Goal: Task Accomplishment & Management: Complete application form

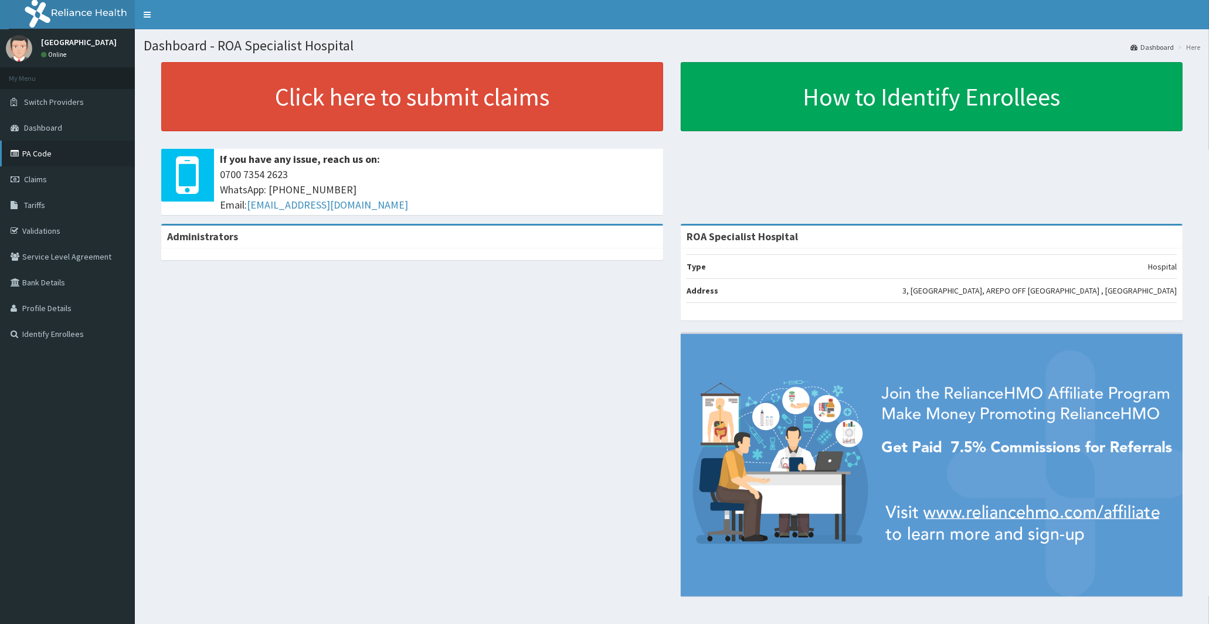
click at [28, 154] on link "PA Code" at bounding box center [67, 154] width 135 height 26
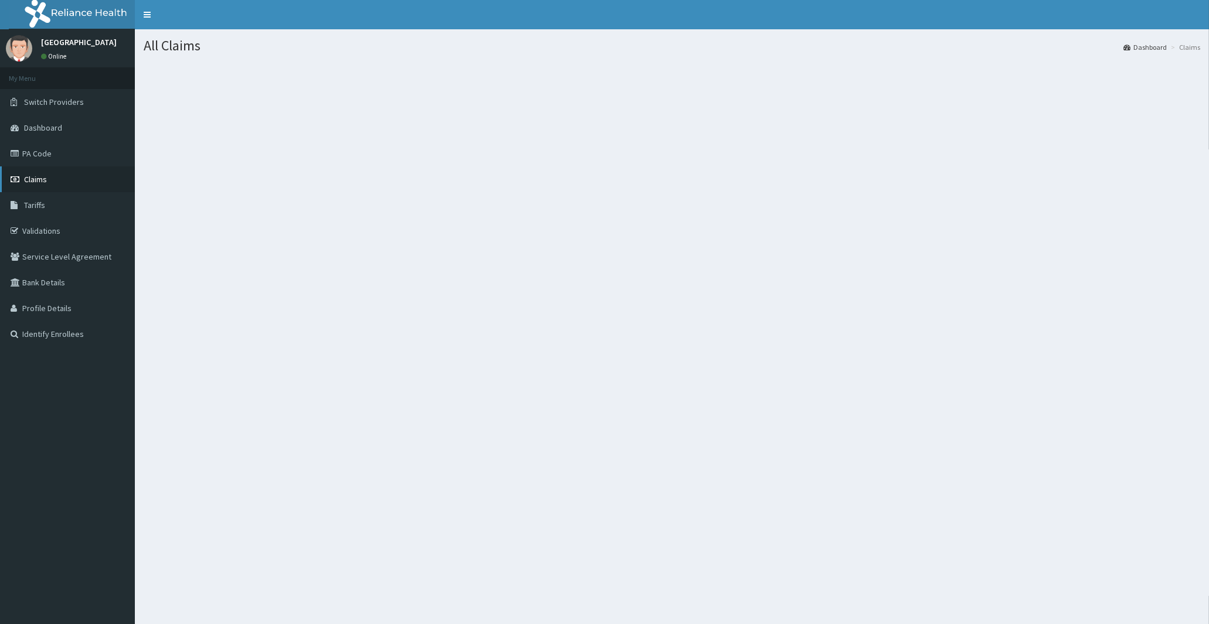
click at [48, 177] on link "Claims" at bounding box center [67, 180] width 135 height 26
click at [21, 174] on link "Claims" at bounding box center [67, 180] width 135 height 26
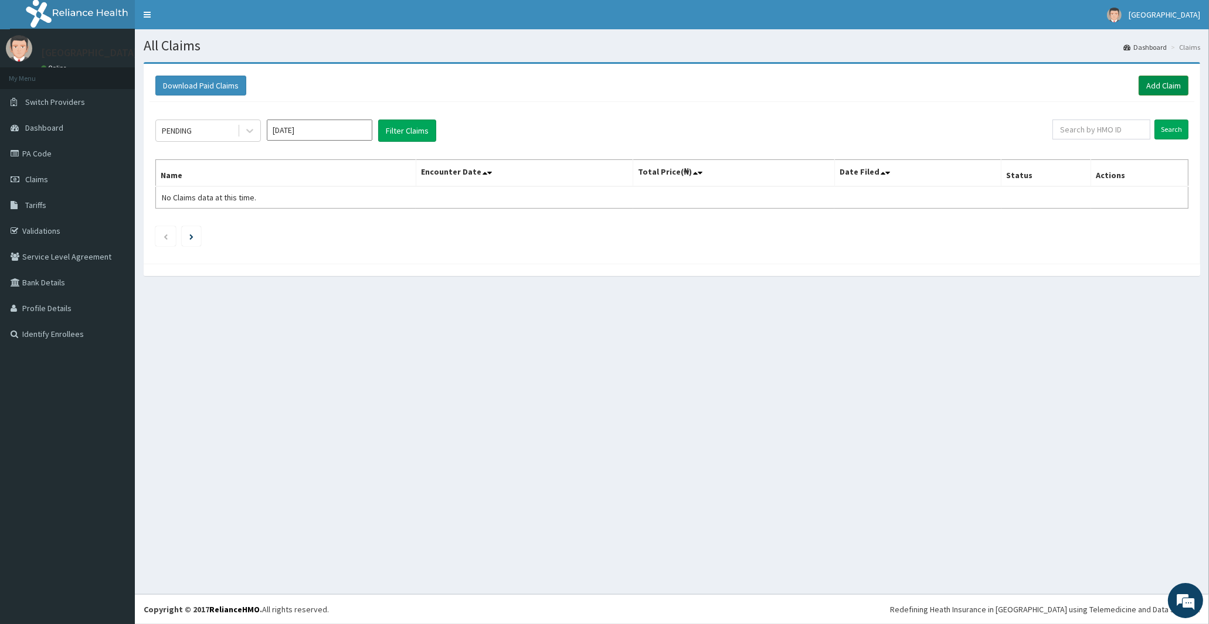
click at [1156, 88] on link "Add Claim" at bounding box center [1164, 86] width 50 height 20
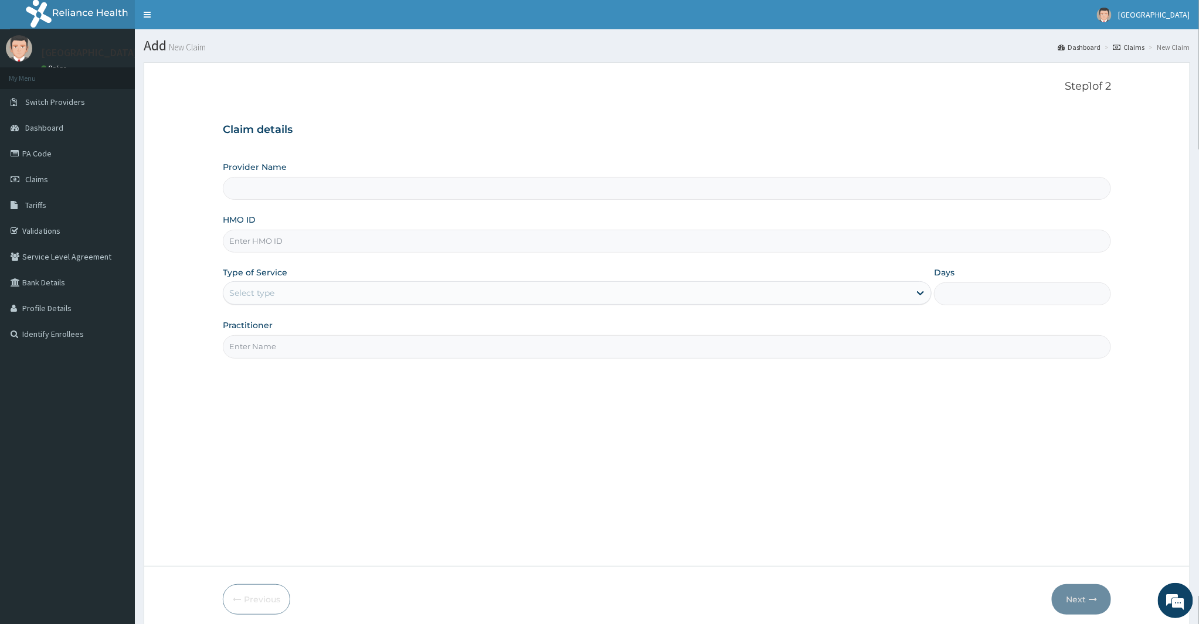
type input "ROA Specialist Hospital"
click at [332, 248] on input "HMO ID" at bounding box center [667, 241] width 889 height 23
type input "KSB/11475/A"
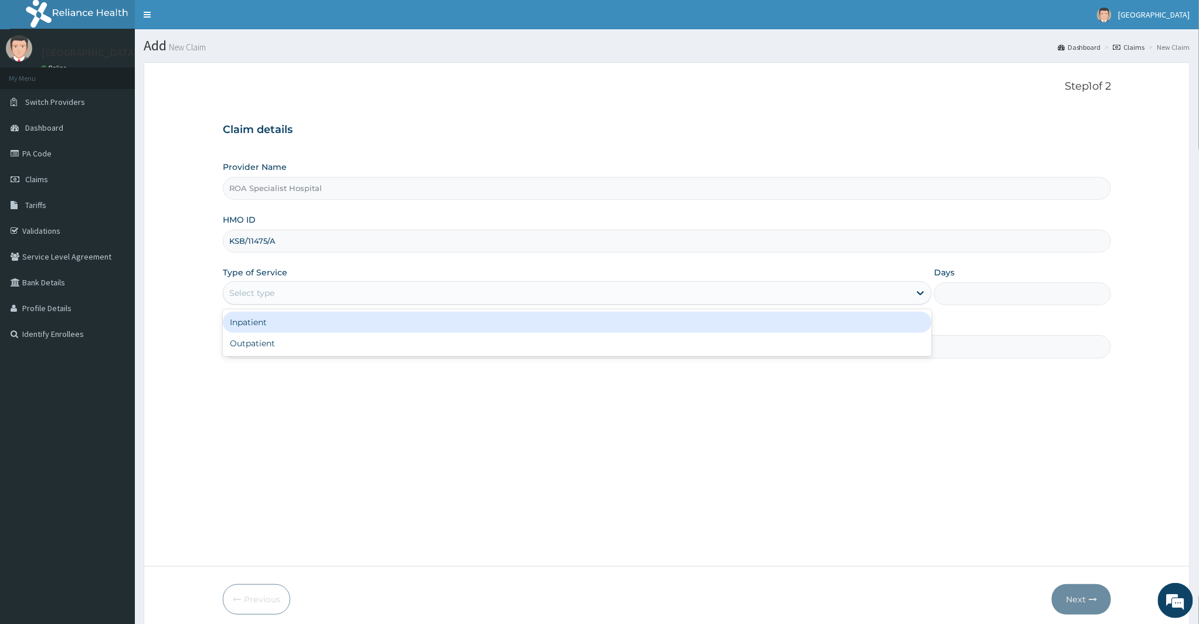
click at [270, 288] on div "Select type" at bounding box center [251, 293] width 45 height 12
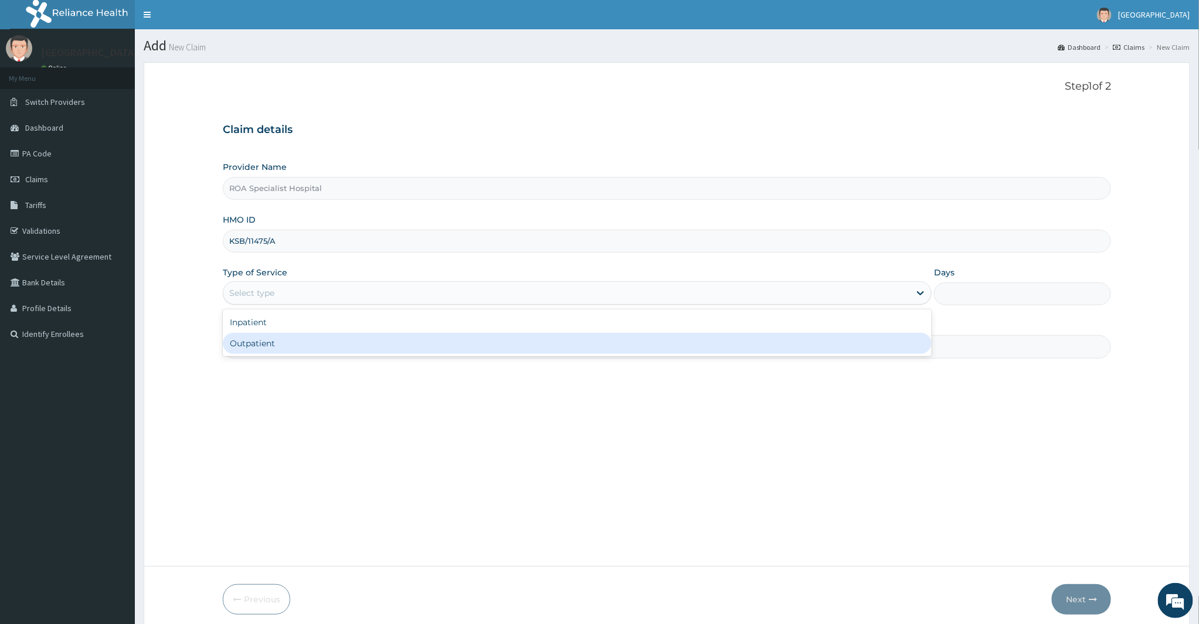
click at [268, 345] on div "Outpatient" at bounding box center [577, 343] width 709 height 21
type input "1"
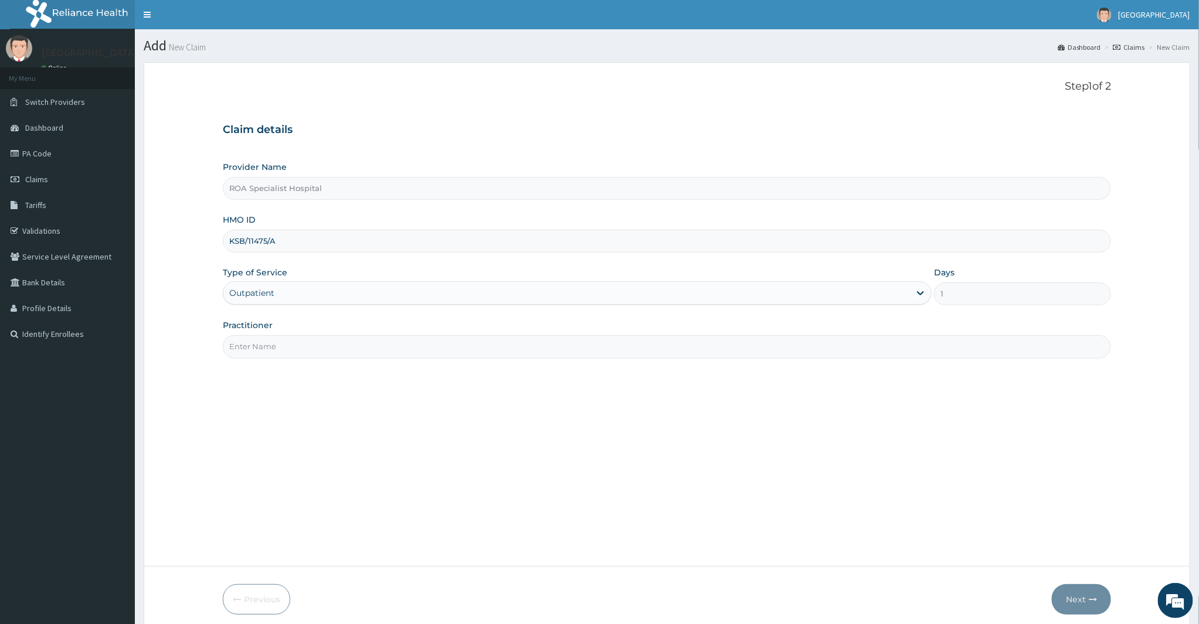
click at [361, 344] on input "Practitioner" at bounding box center [667, 346] width 889 height 23
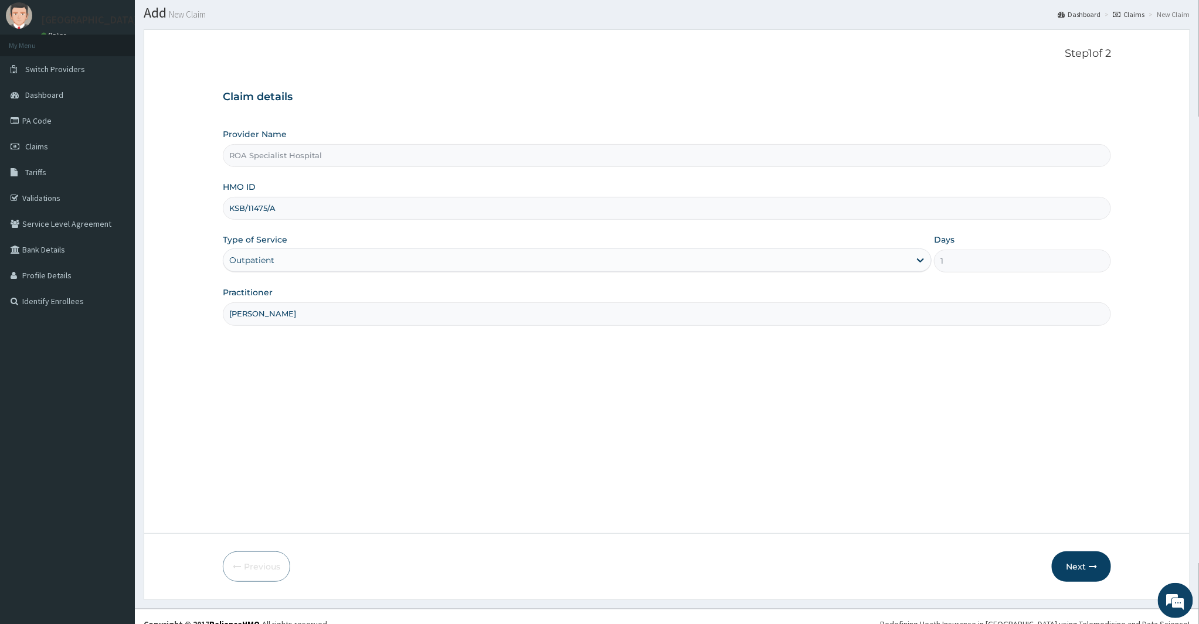
scroll to position [47, 0]
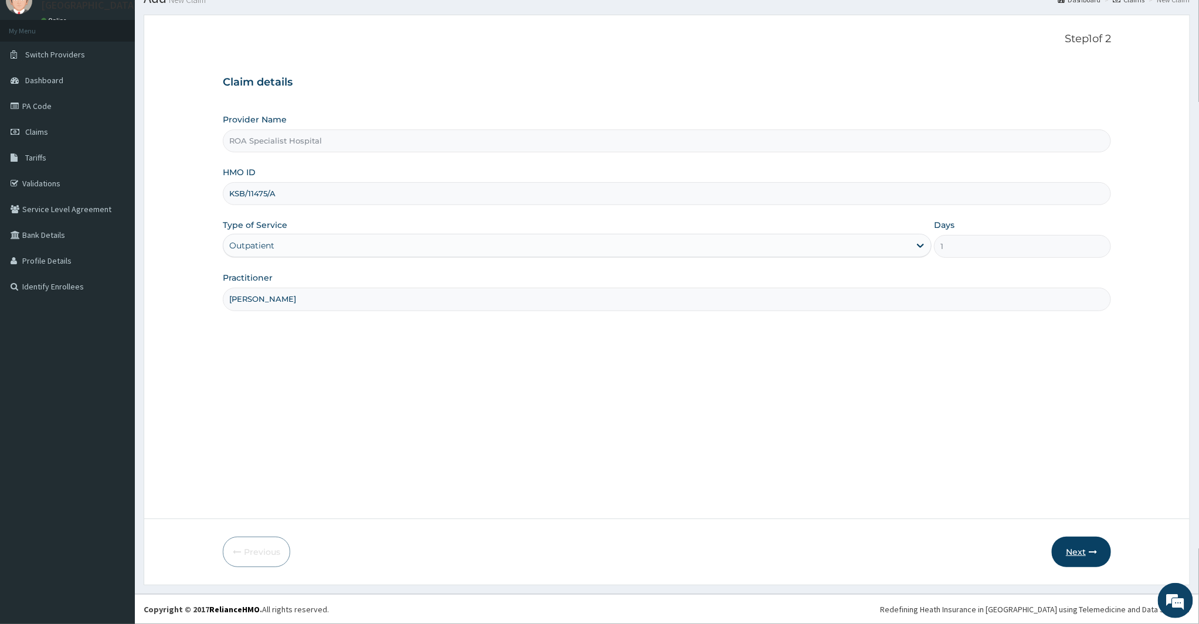
type input "[PERSON_NAME]"
click at [1081, 540] on button "Next" at bounding box center [1081, 552] width 59 height 30
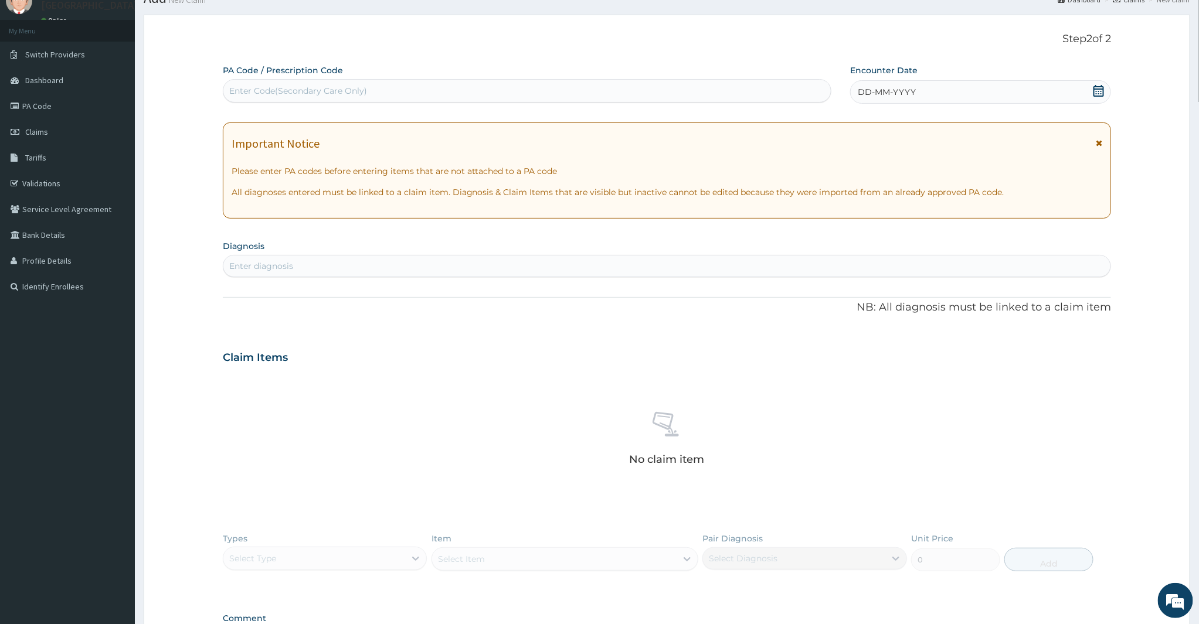
click at [266, 88] on div "Enter Code(Secondary Care Only)" at bounding box center [298, 91] width 138 height 12
type input "PA/050F2E"
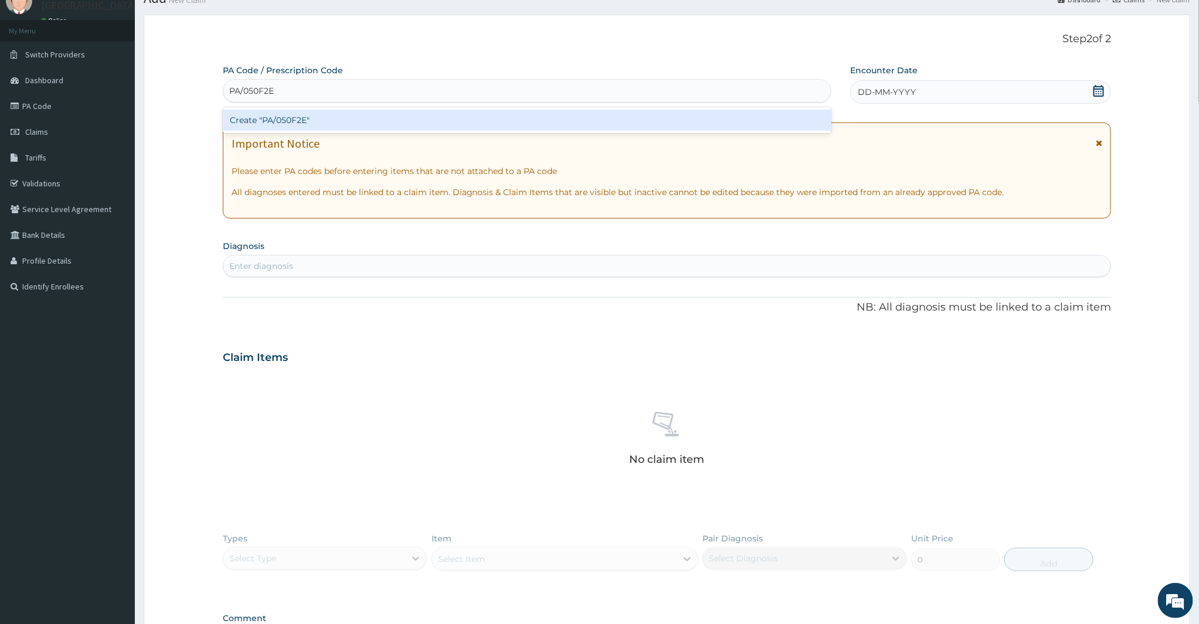
click at [286, 116] on div "Create "PA/050F2E"" at bounding box center [527, 120] width 609 height 21
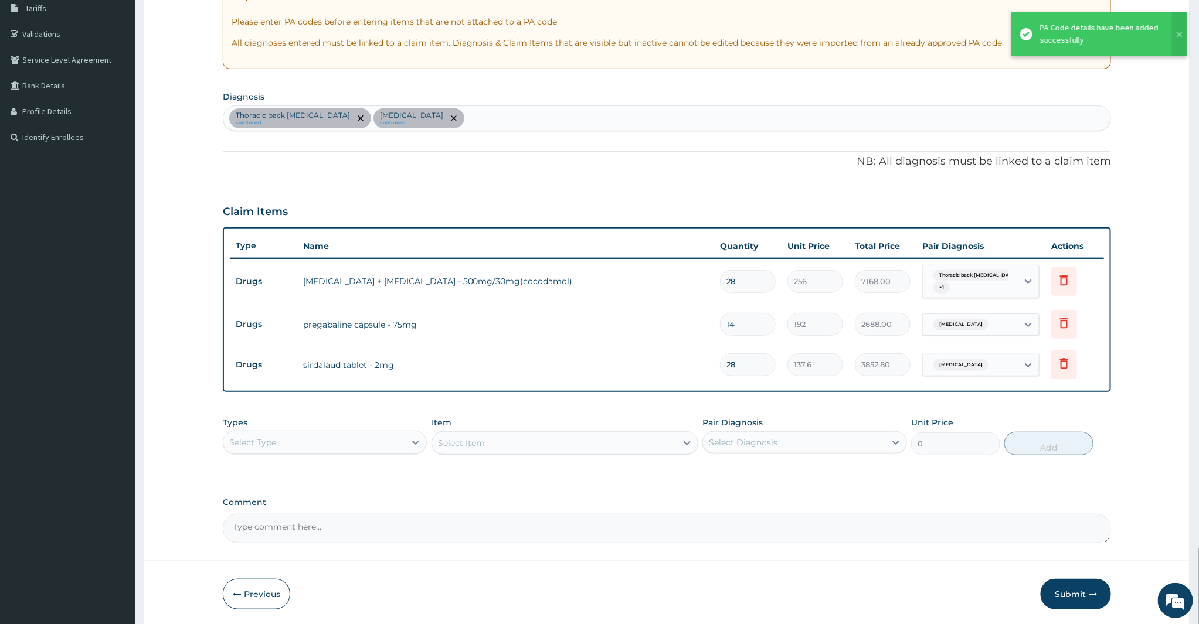
scroll to position [238, 0]
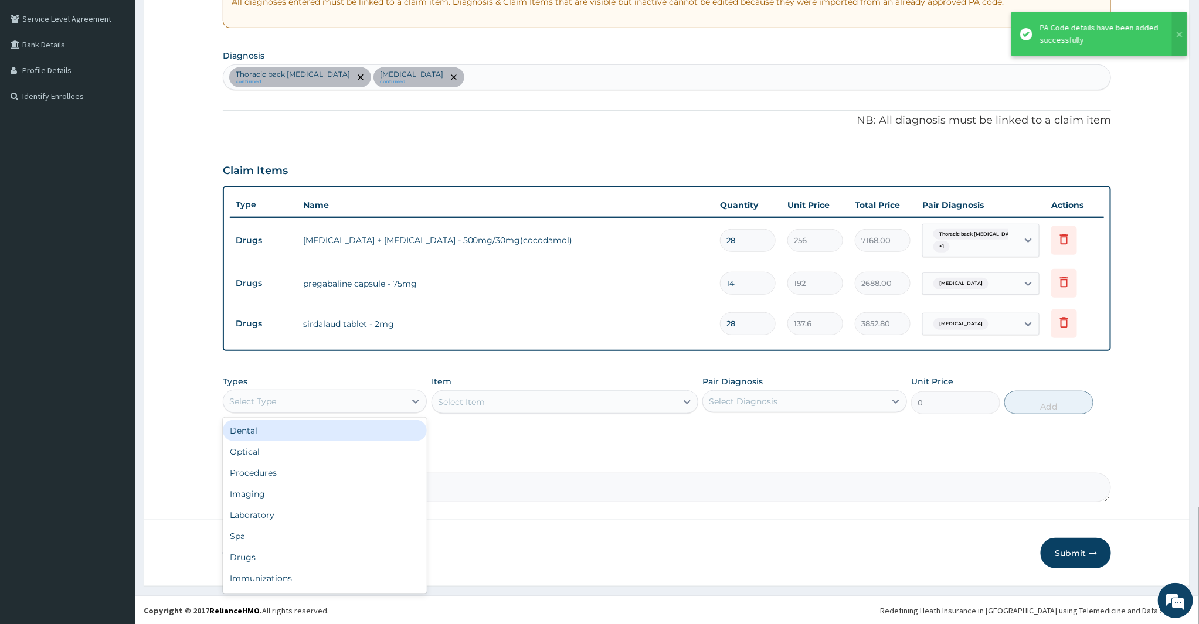
click at [379, 390] on div "Select Type" at bounding box center [325, 401] width 205 height 23
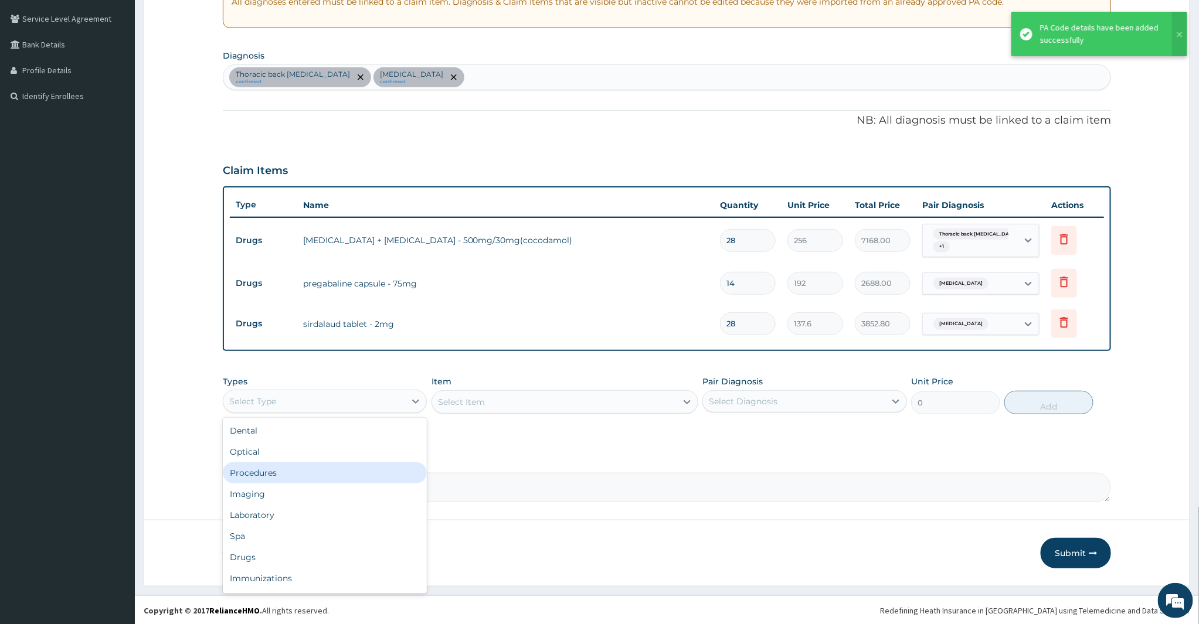
click at [313, 473] on div "Procedures" at bounding box center [325, 473] width 205 height 21
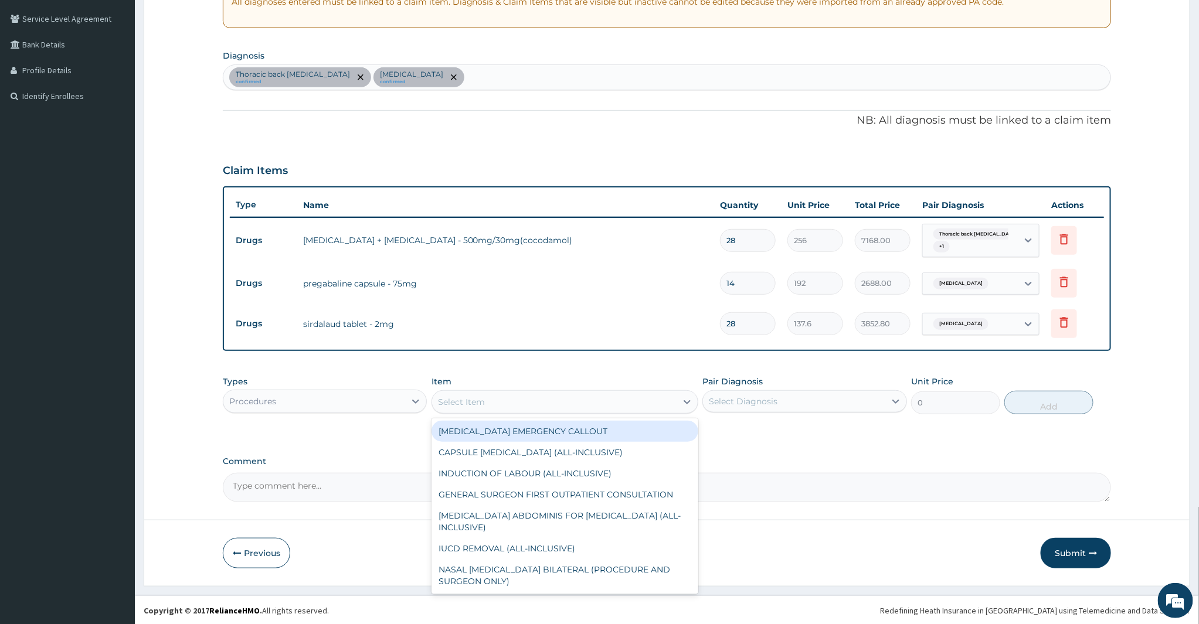
click at [465, 406] on div "Select Item" at bounding box center [461, 402] width 47 height 12
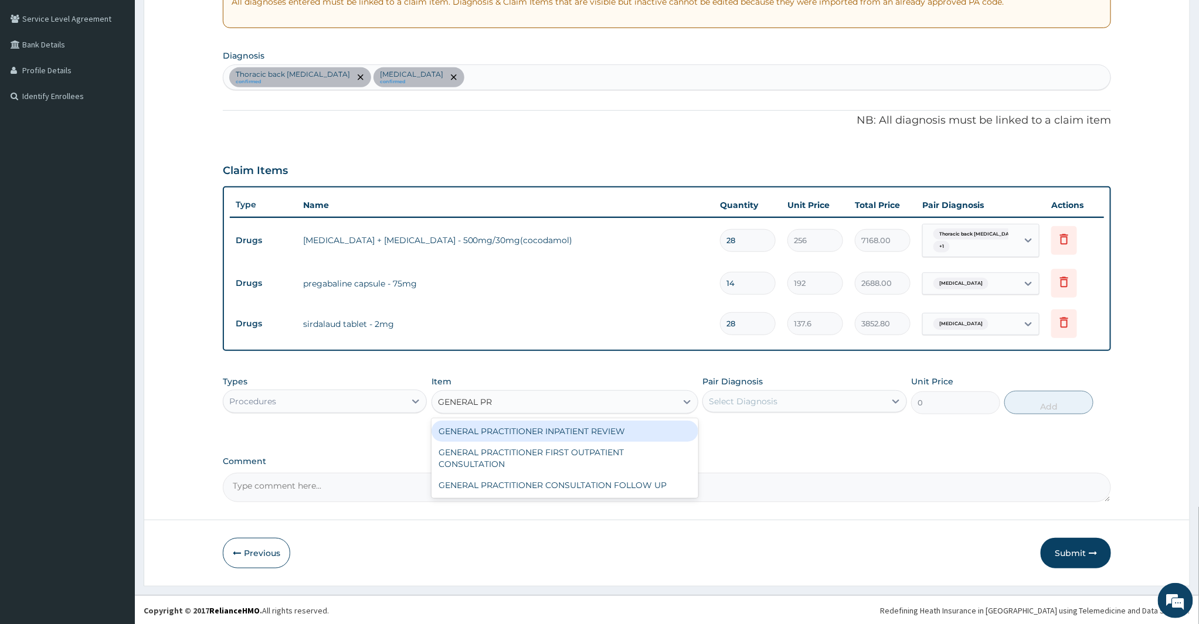
type input "GENERAL PRA"
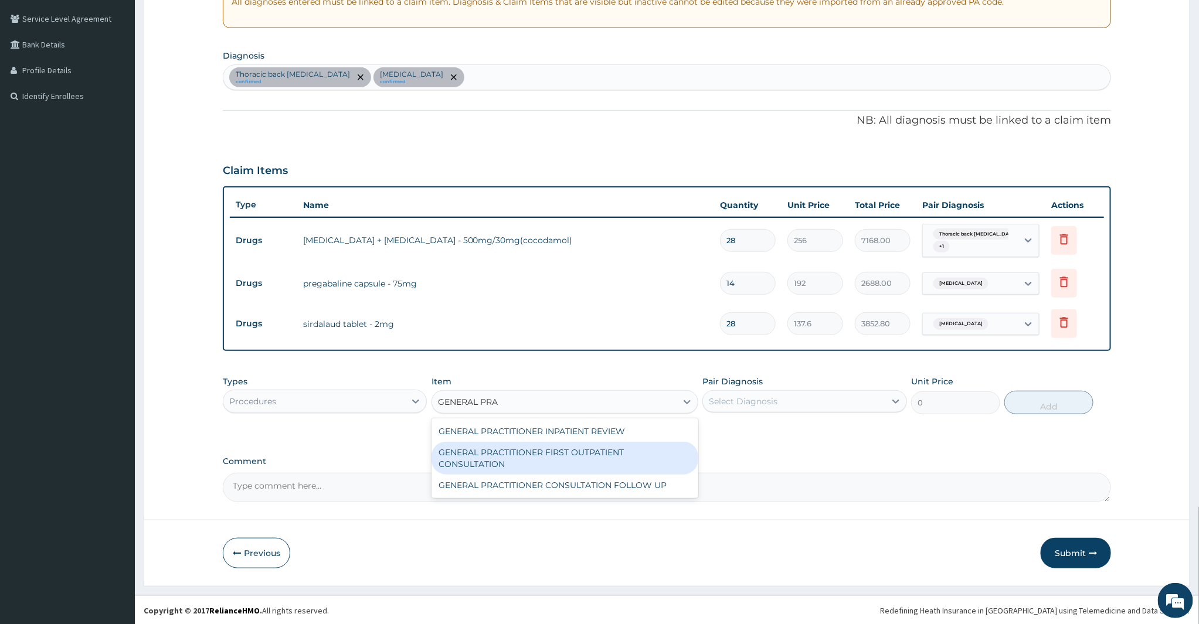
click at [565, 450] on div "GENERAL PRACTITIONER FIRST OUTPATIENT CONSULTATION" at bounding box center [564, 458] width 267 height 33
type input "4500"
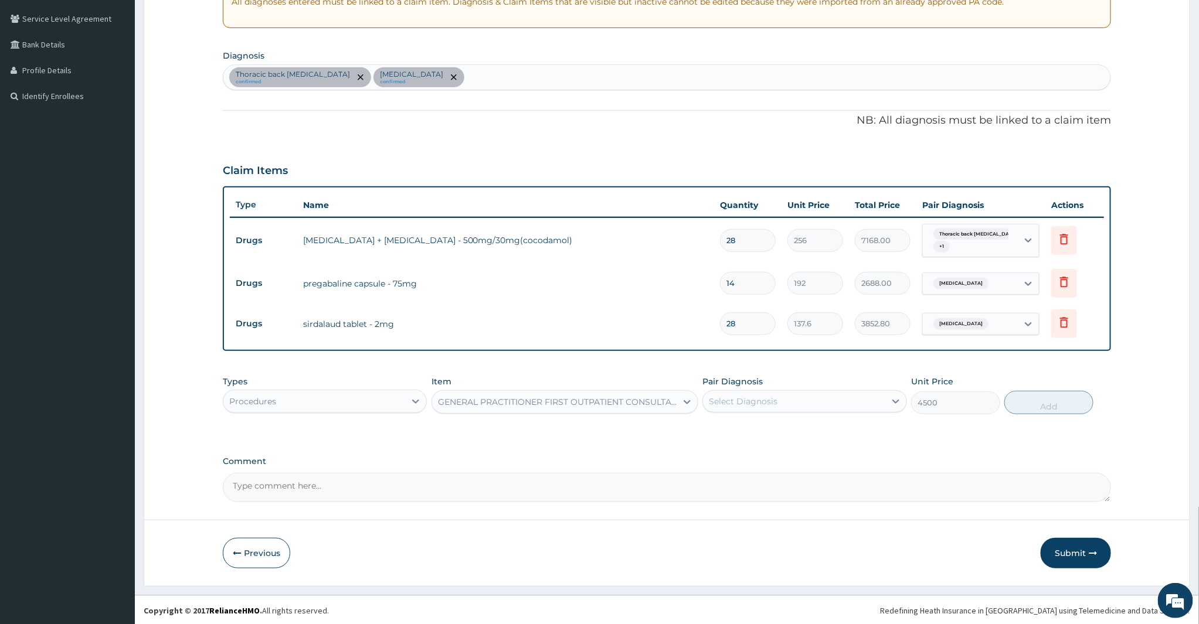
click at [768, 412] on div "Pair Diagnosis Select Diagnosis" at bounding box center [804, 395] width 205 height 39
click at [787, 402] on div "Select Diagnosis" at bounding box center [794, 401] width 182 height 19
click at [794, 448] on label "Cervical spondylosis" at bounding box center [758, 454] width 73 height 12
checkbox input "true"
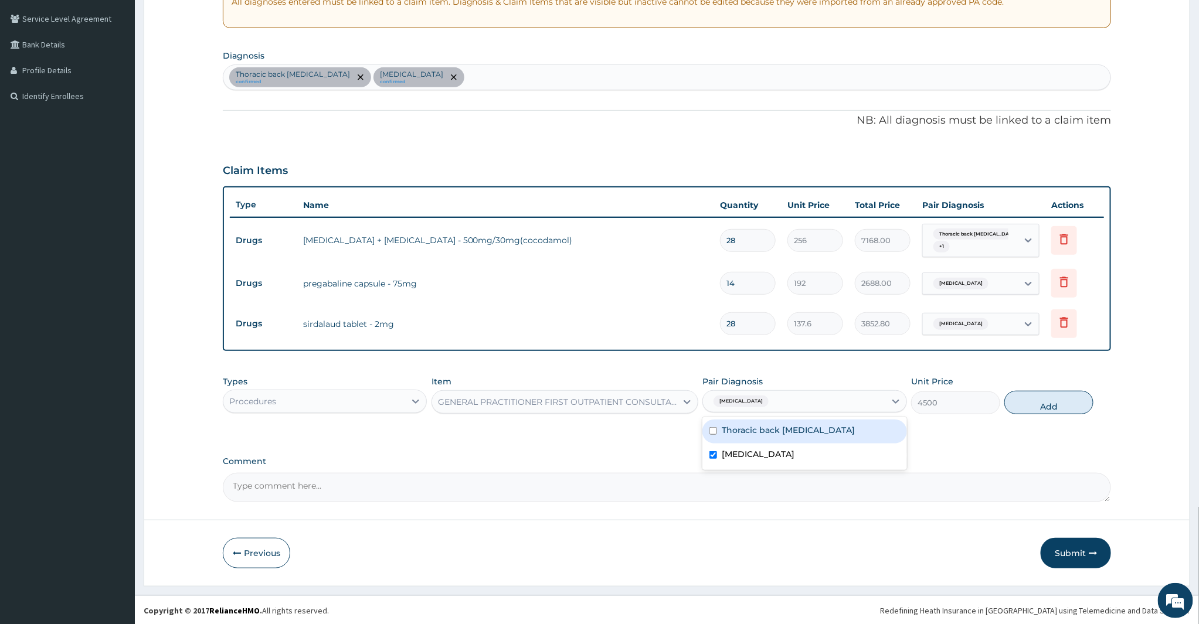
click at [812, 434] on div "Thoracic back sprain" at bounding box center [804, 432] width 205 height 24
checkbox input "true"
click at [1032, 403] on button "Add" at bounding box center [1048, 402] width 89 height 23
type input "0"
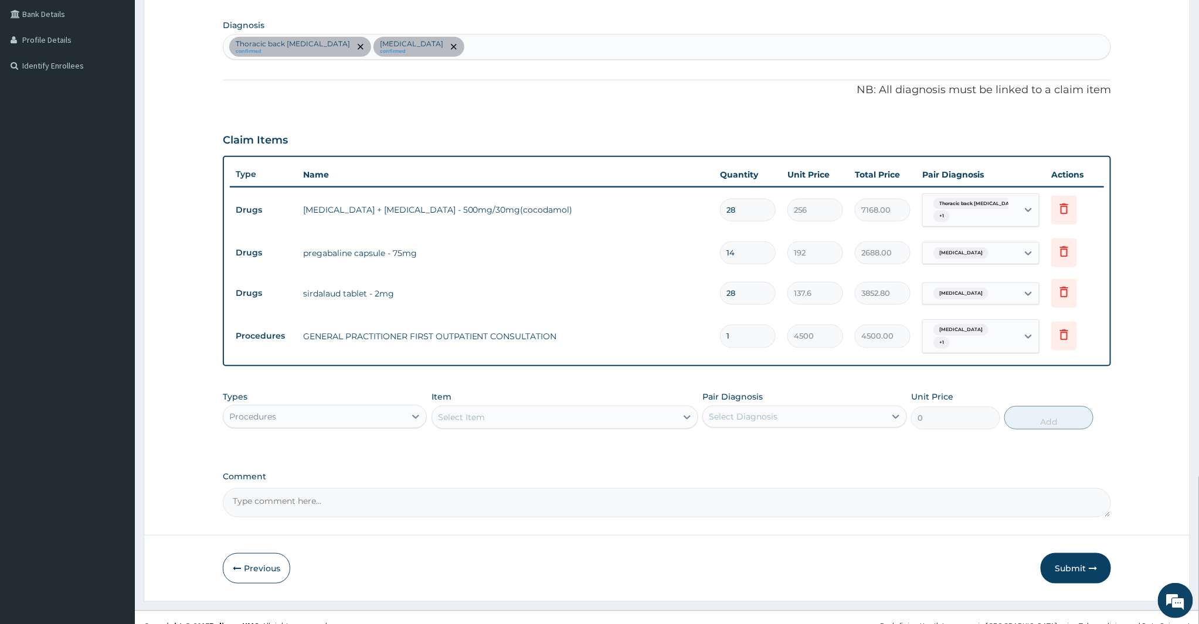
scroll to position [284, 0]
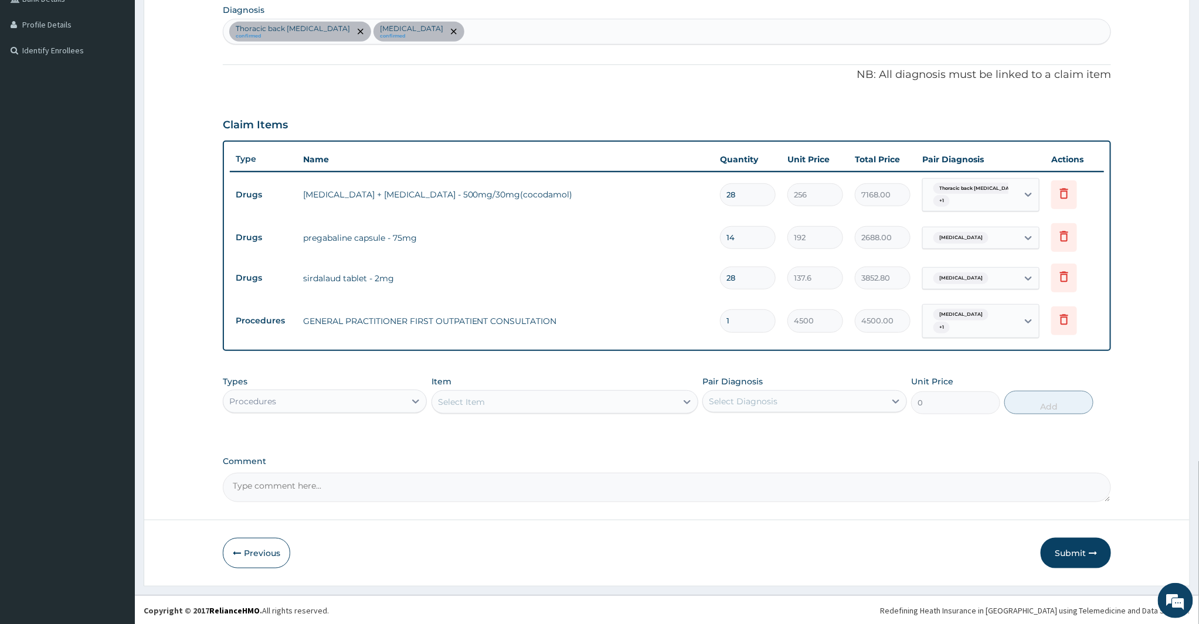
click at [386, 392] on div "Procedures" at bounding box center [314, 401] width 182 height 19
click at [477, 485] on textarea "Comment" at bounding box center [667, 487] width 889 height 29
click at [1056, 553] on button "Submit" at bounding box center [1076, 553] width 70 height 30
